Goal: Register for event/course: Register for event/course

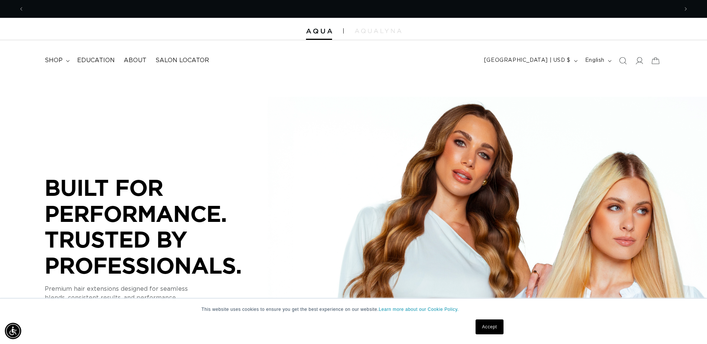
scroll to position [0, 654]
click at [62, 58] on span "shop" at bounding box center [54, 61] width 18 height 8
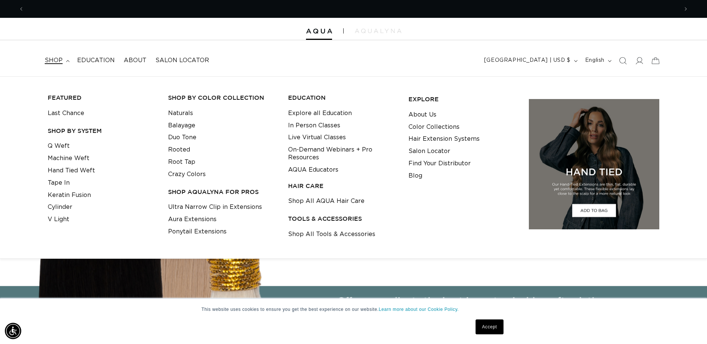
scroll to position [0, 1307]
click at [63, 149] on link "Q Weft" at bounding box center [59, 146] width 22 height 12
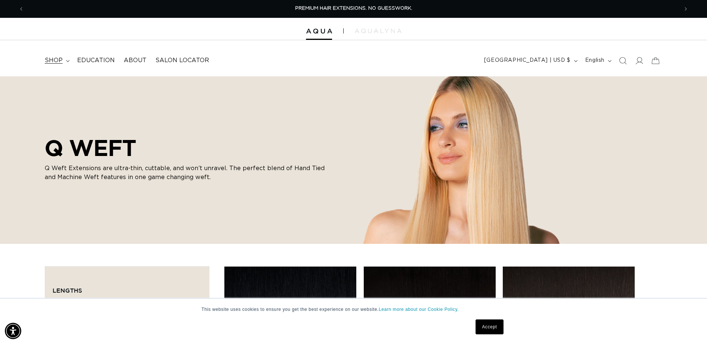
click at [60, 63] on span "shop" at bounding box center [54, 61] width 18 height 8
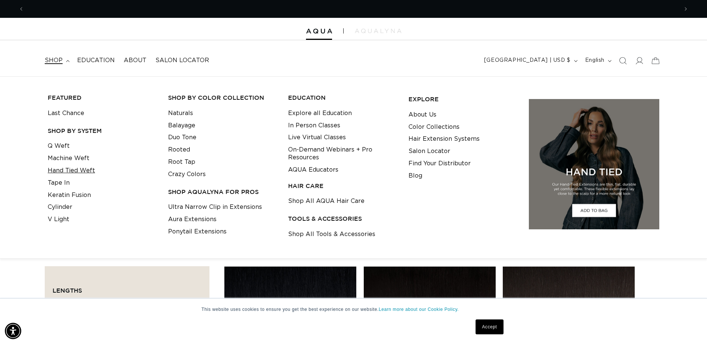
scroll to position [0, 654]
click at [64, 207] on link "Cylinder" at bounding box center [60, 207] width 25 height 12
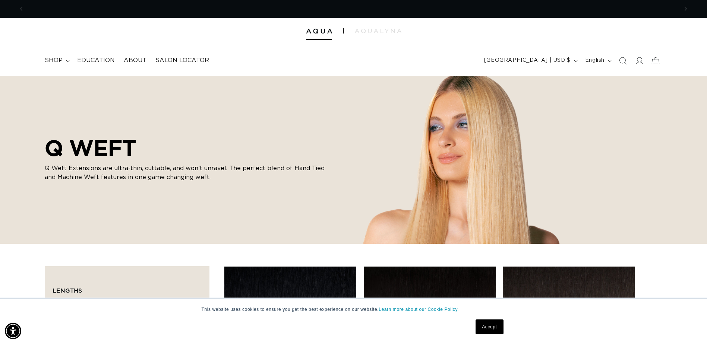
scroll to position [0, 1307]
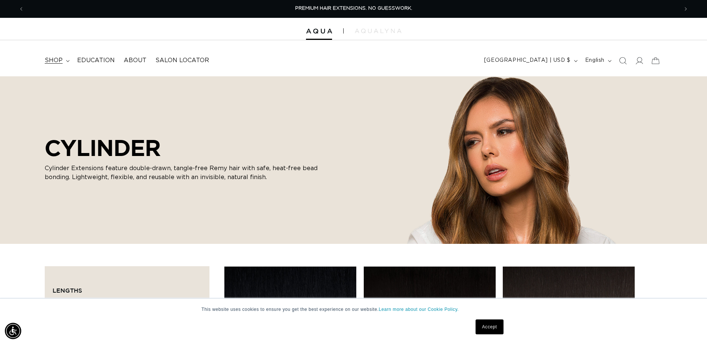
click at [59, 57] on span "shop" at bounding box center [54, 61] width 18 height 8
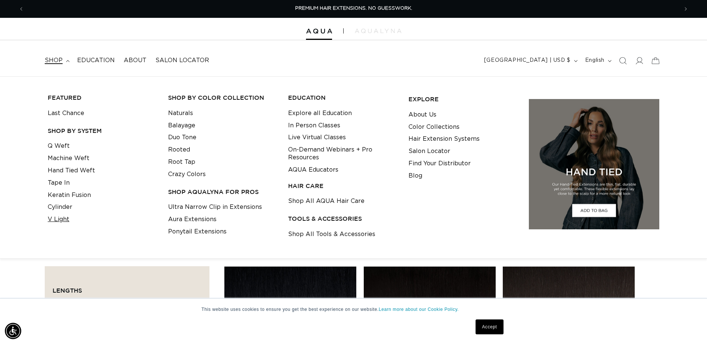
click at [60, 220] on link "V Light" at bounding box center [59, 219] width 22 height 12
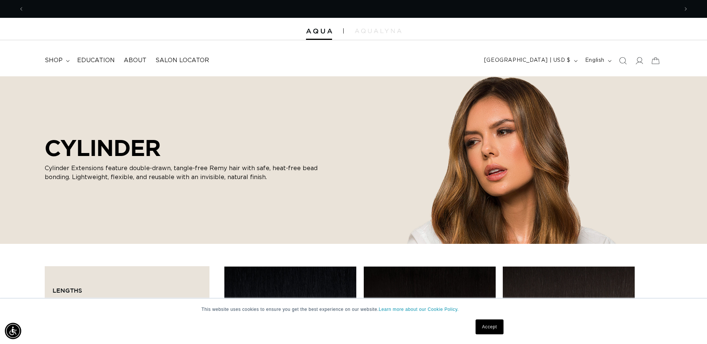
scroll to position [0, 1307]
click at [64, 60] on summary "shop" at bounding box center [56, 60] width 32 height 17
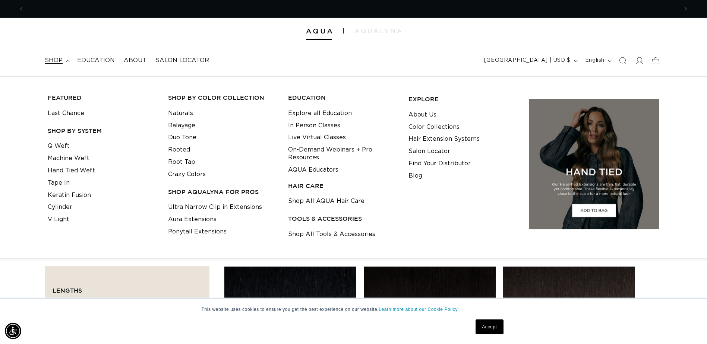
scroll to position [0, 654]
click at [317, 126] on link "In Person Classes" at bounding box center [314, 126] width 52 height 12
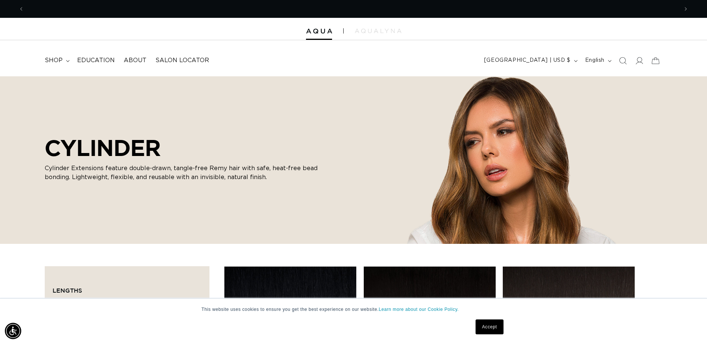
scroll to position [0, 1307]
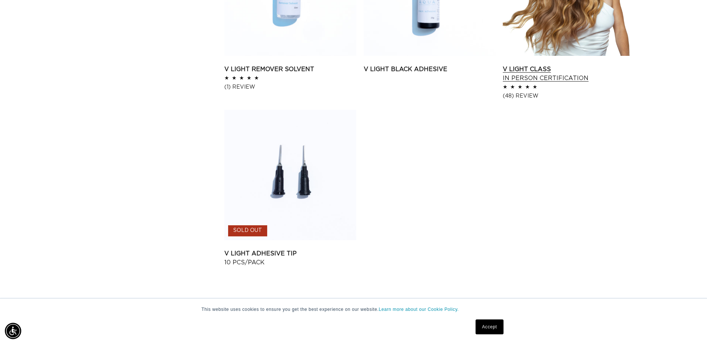
click at [546, 69] on link "V Light Class In Person Certification" at bounding box center [568, 74] width 132 height 18
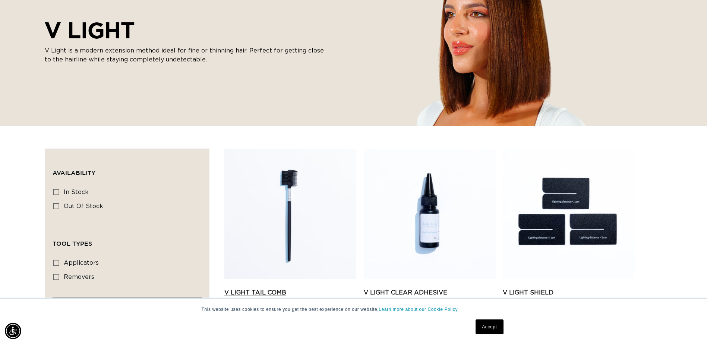
scroll to position [112, 0]
